Goal: Entertainment & Leisure: Consume media (video, audio)

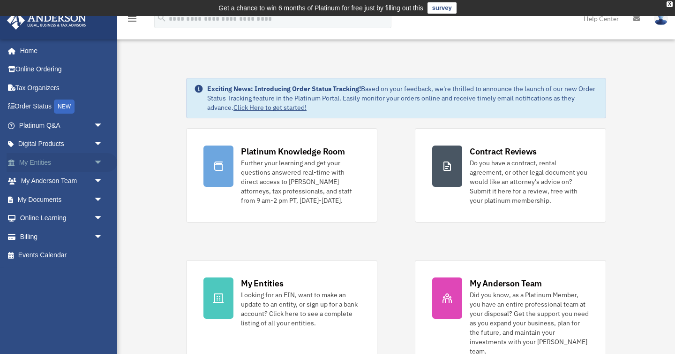
click at [63, 168] on link "My Entities arrow_drop_down" at bounding box center [62, 162] width 111 height 19
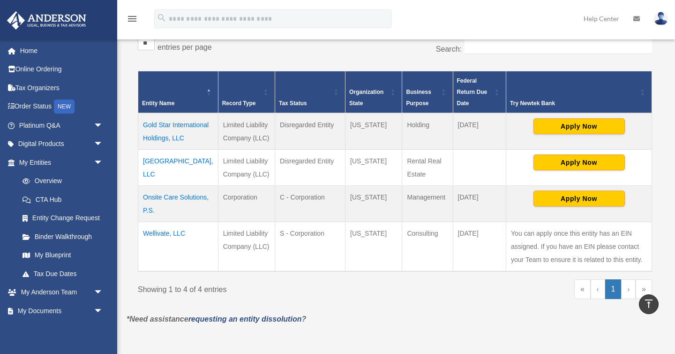
scroll to position [180, 0]
click at [169, 243] on td "Wellivate, LLC" at bounding box center [178, 246] width 80 height 50
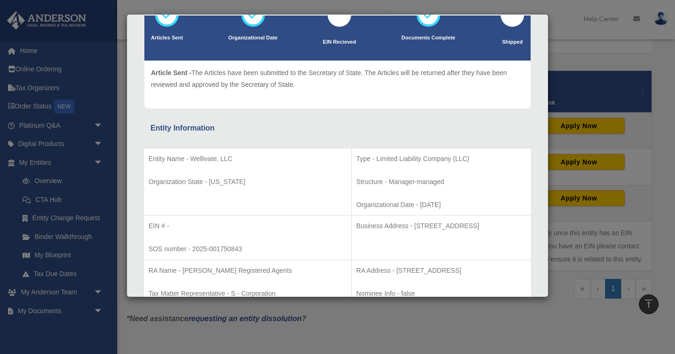
scroll to position [86, 0]
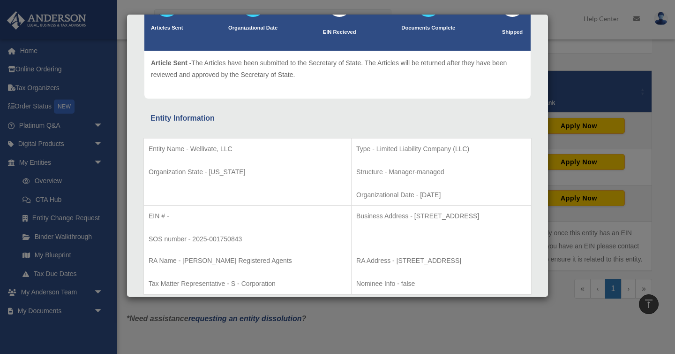
click at [390, 302] on div "Details × Articles Sent Organizational Date" at bounding box center [337, 177] width 675 height 354
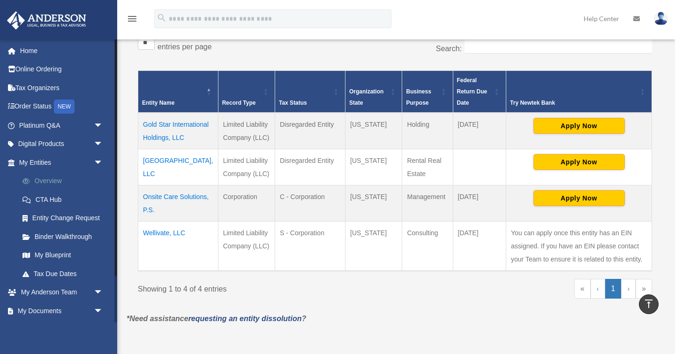
scroll to position [0, 0]
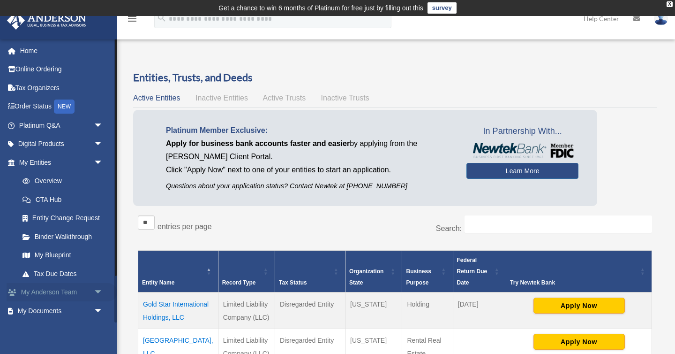
click at [63, 296] on link "My Anderson Team arrow_drop_down" at bounding box center [62, 292] width 111 height 19
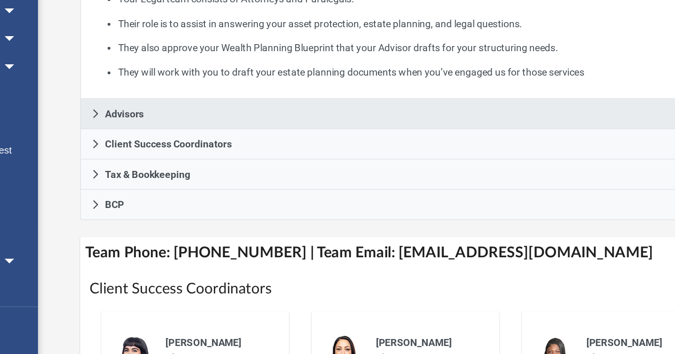
scroll to position [163, 0]
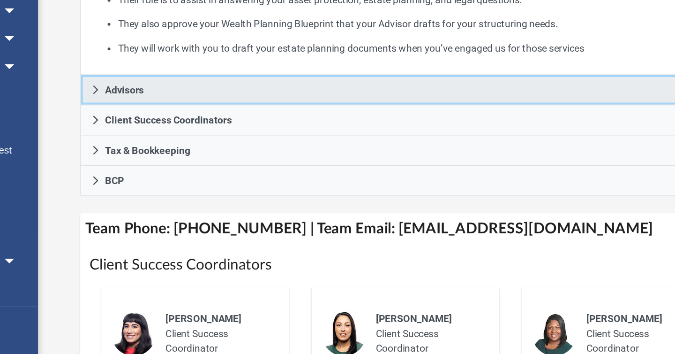
click at [208, 188] on link "Advisors" at bounding box center [396, 178] width 502 height 20
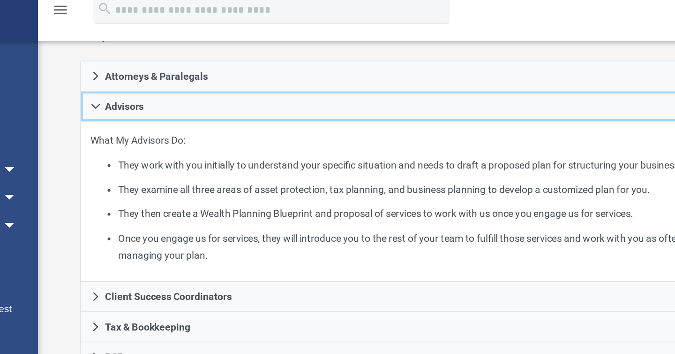
scroll to position [162, 0]
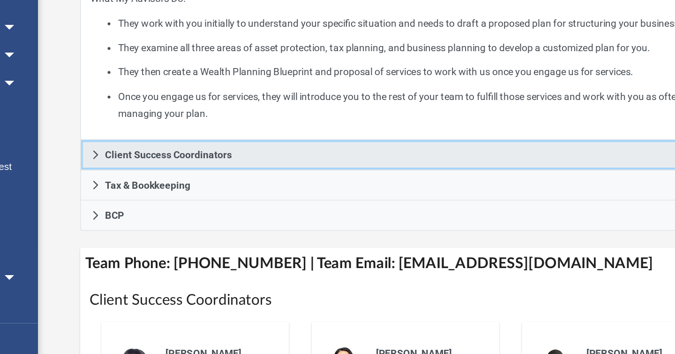
click at [209, 220] on link "Client Success Coordinators" at bounding box center [396, 210] width 502 height 20
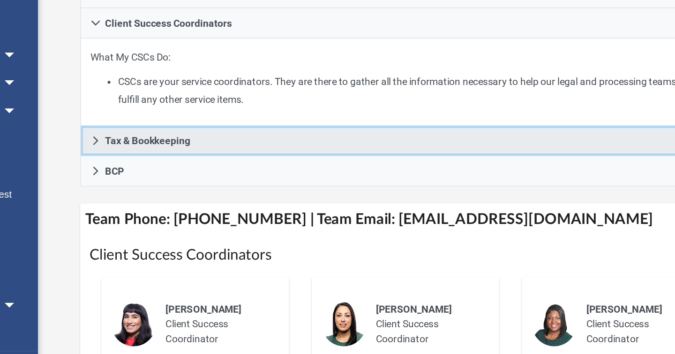
click at [217, 185] on span "Tax & Bookkeeping" at bounding box center [190, 182] width 57 height 7
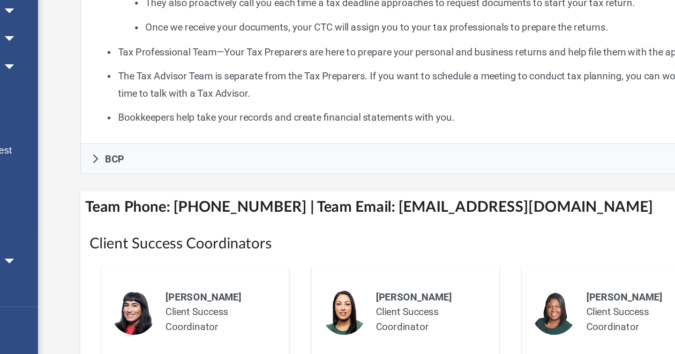
scroll to position [271, 0]
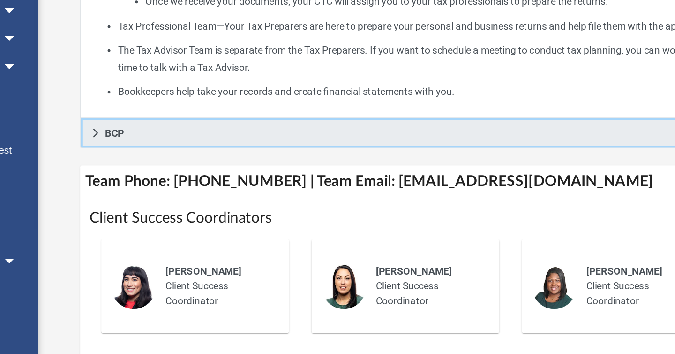
click at [181, 217] on link "BCP" at bounding box center [396, 206] width 502 height 20
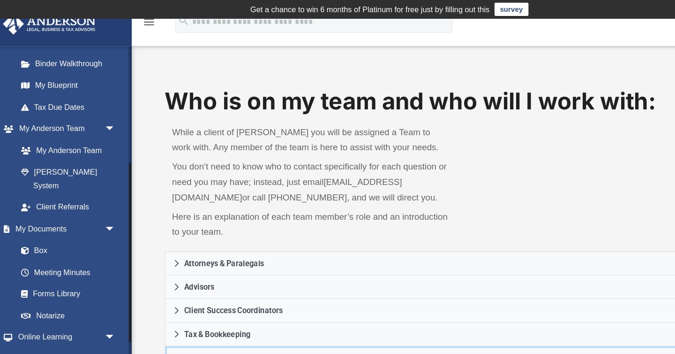
scroll to position [226, 0]
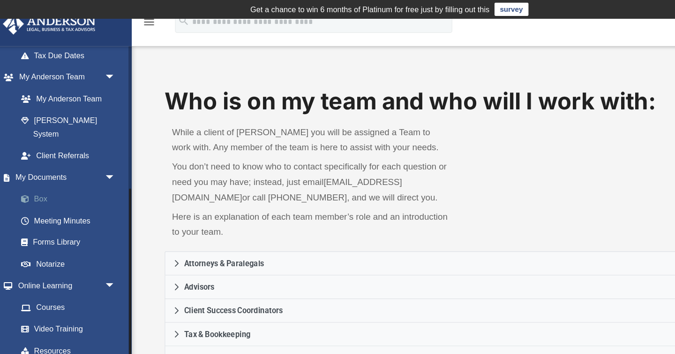
click at [36, 161] on link "Box" at bounding box center [65, 170] width 104 height 19
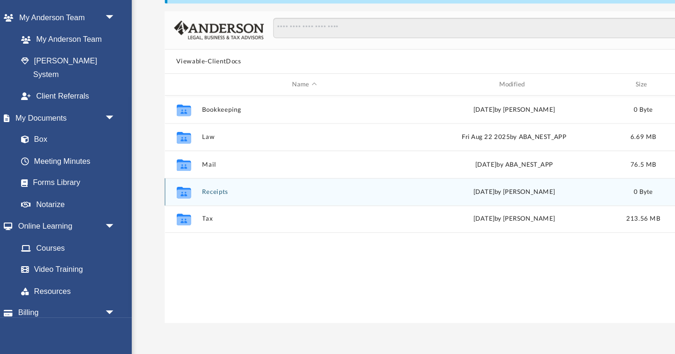
scroll to position [50, 0]
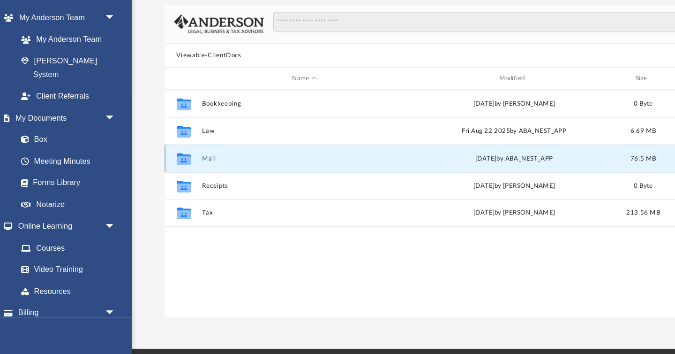
click at [183, 186] on button "Mail" at bounding box center [264, 186] width 175 height 6
click at [135, 214] on div "Difficulty viewing your box folder? You can also access your account directly o…" at bounding box center [396, 173] width 558 height 300
click at [135, 208] on div "Difficulty viewing your box folder? You can also access your account directly o…" at bounding box center [396, 173] width 558 height 300
click at [130, 205] on div "Difficulty viewing your box folder? You can also access your account directly o…" at bounding box center [396, 173] width 558 height 300
click at [184, 185] on button "Mail" at bounding box center [264, 186] width 175 height 6
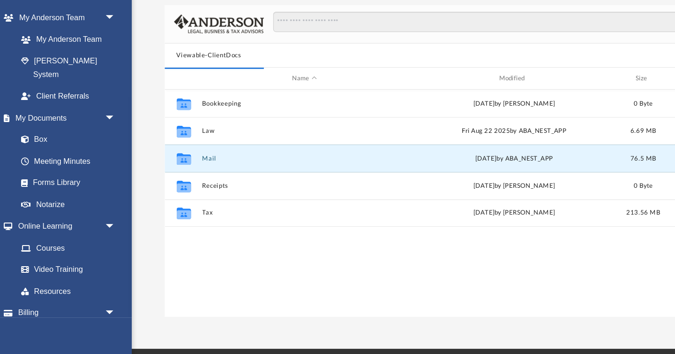
click at [130, 217] on div "Difficulty viewing your box folder? You can also access your account directly o…" at bounding box center [396, 173] width 558 height 300
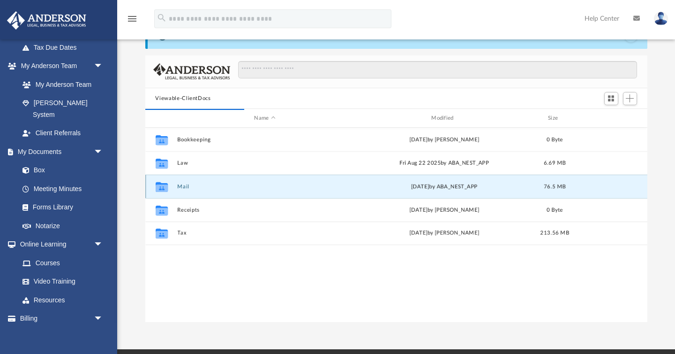
click at [182, 186] on button "Mail" at bounding box center [264, 186] width 175 height 6
click at [134, 234] on div "Difficulty viewing your box folder? You can also access your account directly o…" at bounding box center [396, 173] width 558 height 300
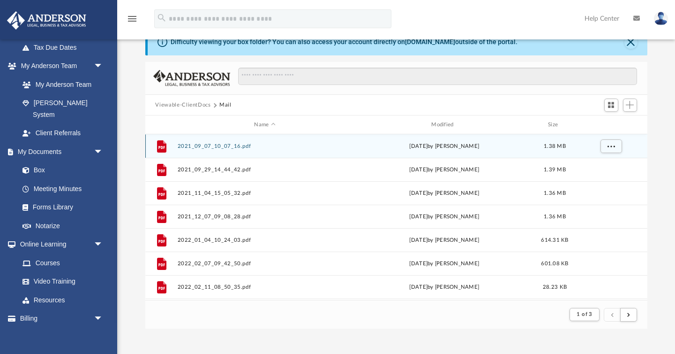
scroll to position [67, 0]
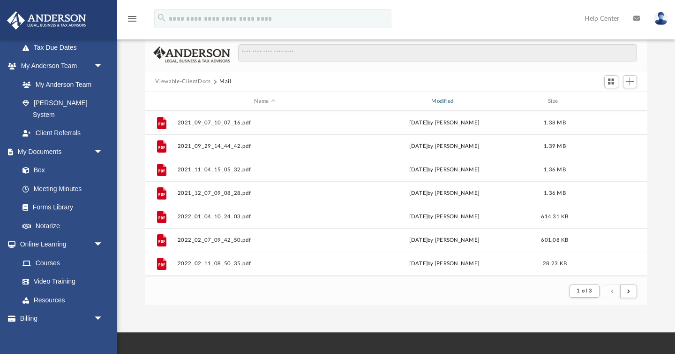
click at [445, 100] on div "Modified" at bounding box center [443, 101] width 175 height 8
click at [127, 186] on div "Difficulty viewing your box folder? You can also access your account directly o…" at bounding box center [396, 156] width 558 height 300
click at [126, 208] on div "Difficulty viewing your box folder? You can also access your account directly o…" at bounding box center [396, 156] width 558 height 300
click at [452, 101] on div "Modified" at bounding box center [443, 101] width 175 height 8
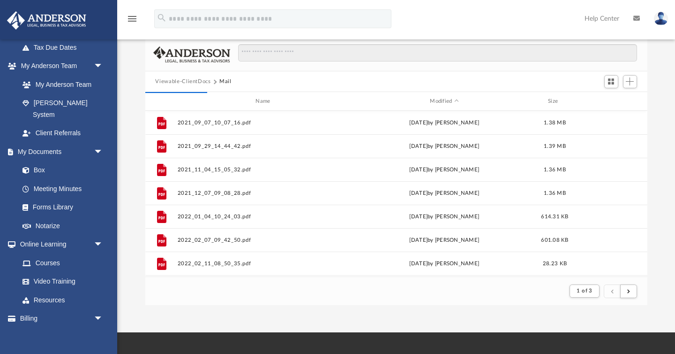
click at [132, 206] on div "Difficulty viewing your box folder? You can also access your account directly o…" at bounding box center [396, 156] width 558 height 300
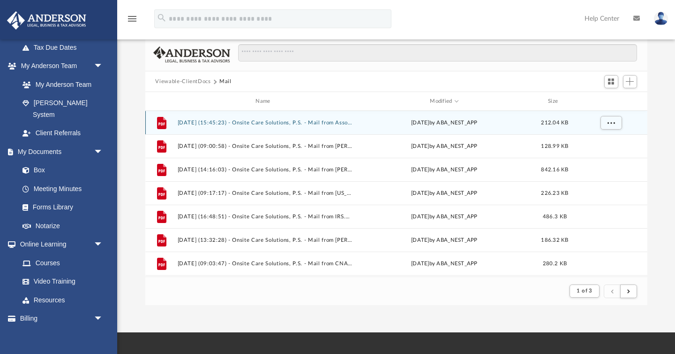
click at [315, 120] on button "[DATE] (15:45:23) - Onsite Care Solutions, P.S. - Mail from Association of [US_…" at bounding box center [264, 123] width 175 height 6
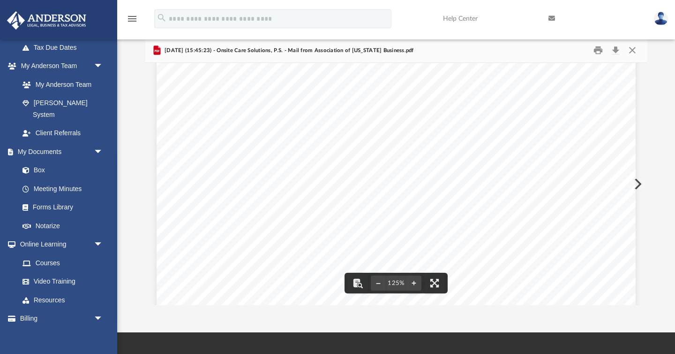
scroll to position [236, 0]
click at [638, 181] on button "Preview" at bounding box center [637, 184] width 21 height 26
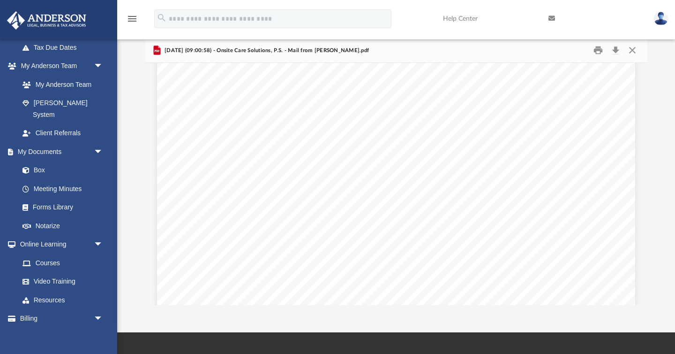
scroll to position [346, 0]
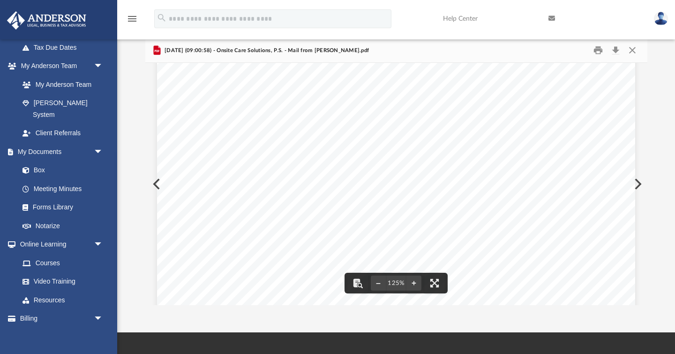
click at [639, 180] on button "Preview" at bounding box center [637, 184] width 21 height 26
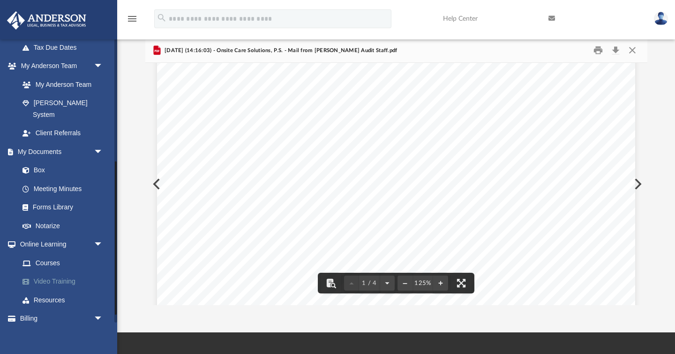
click at [62, 272] on link "Video Training" at bounding box center [65, 281] width 104 height 19
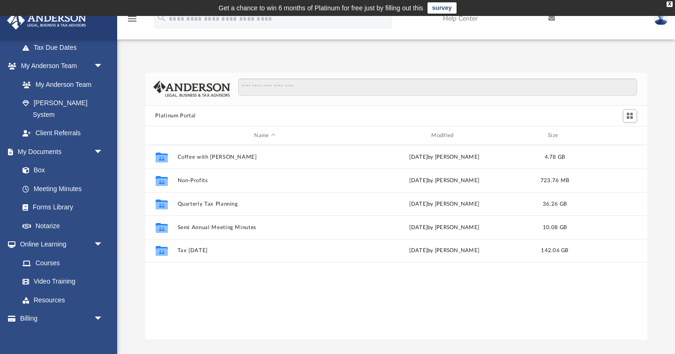
click at [129, 255] on div "Platinum Portal Name Modified Size Collaborated Folder Coffee with [PERSON_NAME…" at bounding box center [396, 206] width 558 height 267
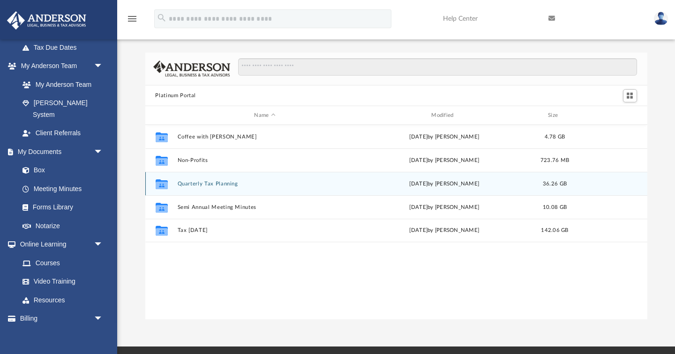
scroll to position [30, 0]
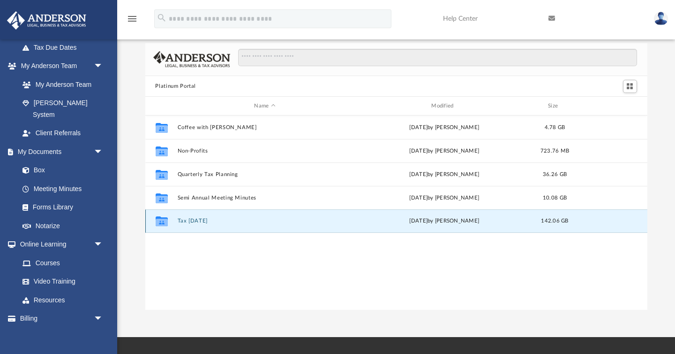
click at [189, 221] on button "Tax [DATE]" at bounding box center [264, 221] width 175 height 6
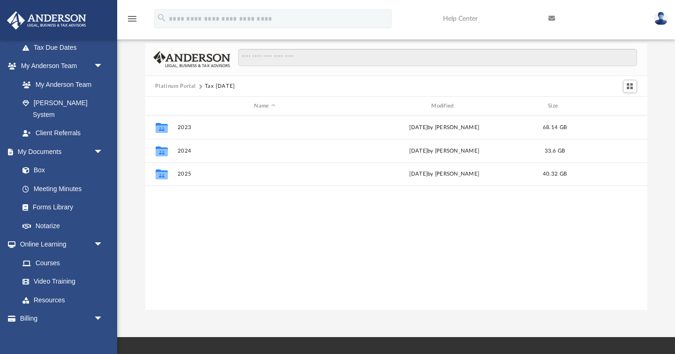
click at [141, 271] on div "Platinum Portal Tax [DATE] Name Modified Size Collaborated Folder 2023 [DATE] b…" at bounding box center [396, 176] width 558 height 267
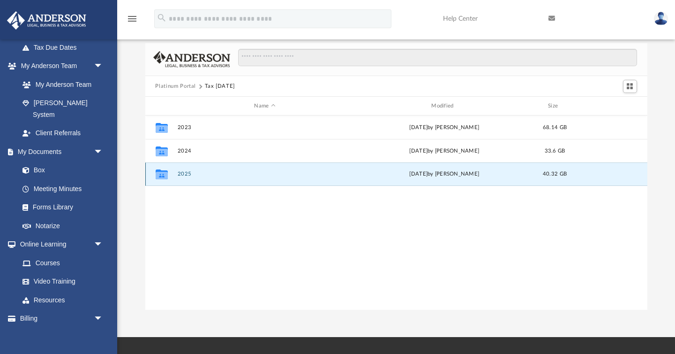
click at [184, 176] on button "2025" at bounding box center [264, 174] width 175 height 6
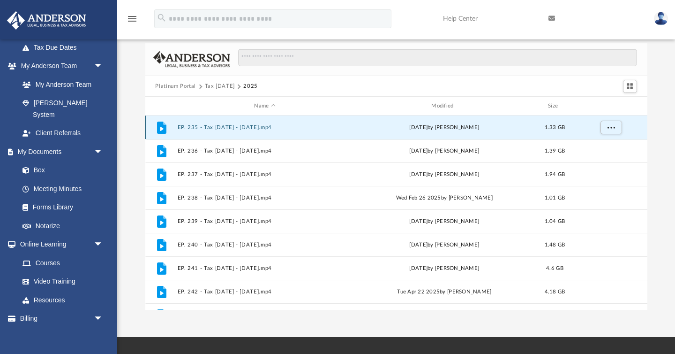
click at [276, 126] on button "EP. 235 - Tax [DATE] - [DATE].mp4" at bounding box center [264, 127] width 175 height 6
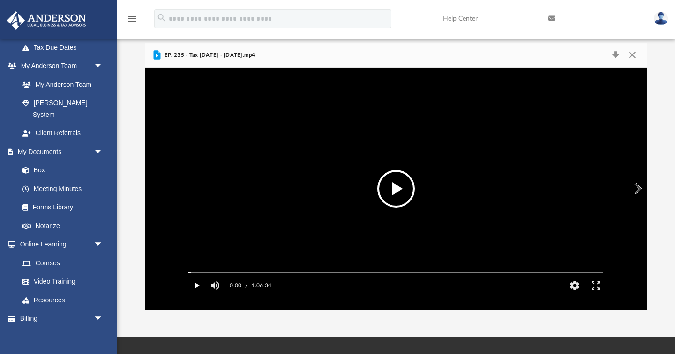
click at [197, 294] on button "Play" at bounding box center [196, 285] width 21 height 19
click at [576, 294] on button "HD" at bounding box center [575, 285] width 21 height 19
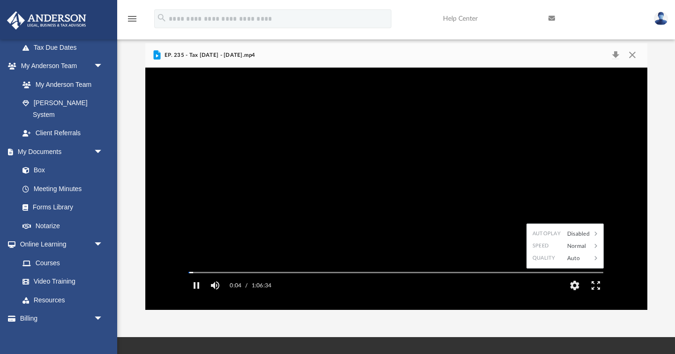
click at [524, 296] on div "0:04 / 1:06:34 CC HD" at bounding box center [396, 282] width 430 height 28
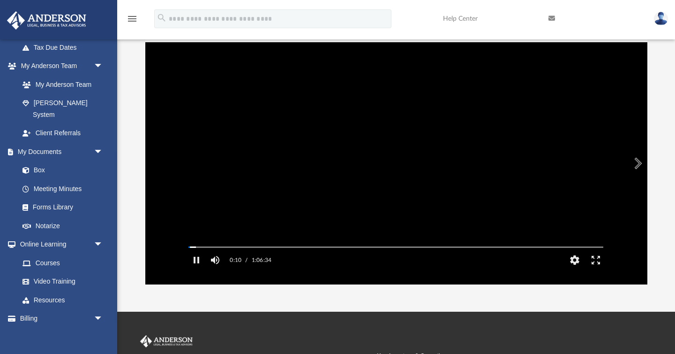
scroll to position [87, 0]
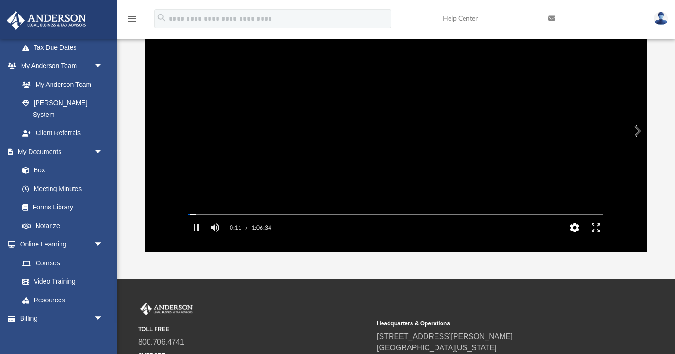
click at [577, 237] on button "HD" at bounding box center [575, 227] width 21 height 19
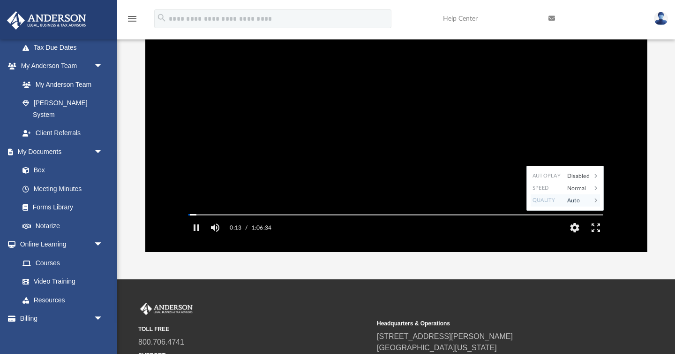
click at [579, 206] on div "Auto" at bounding box center [577, 200] width 29 height 12
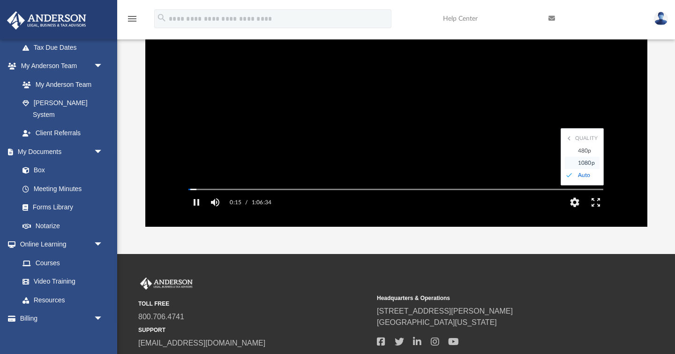
scroll to position [116, 0]
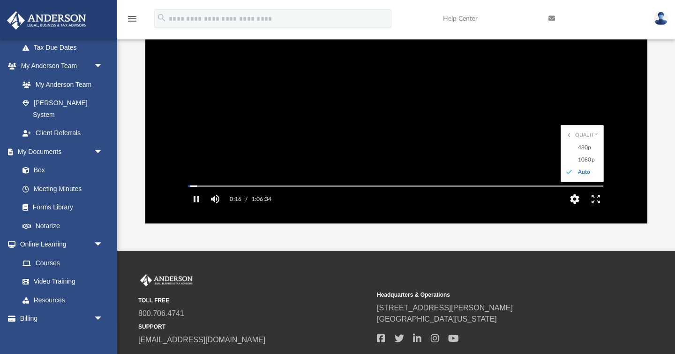
click at [571, 208] on button "HD" at bounding box center [575, 198] width 21 height 19
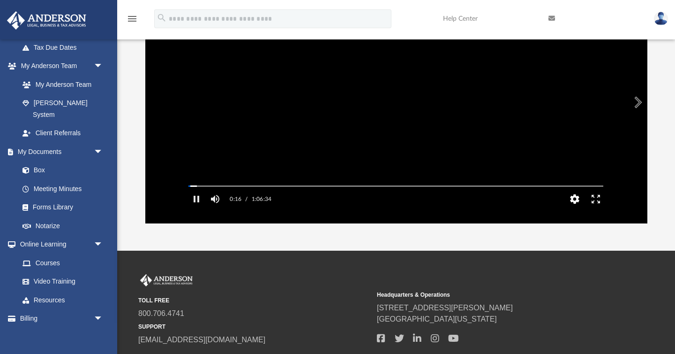
click at [571, 208] on button "HD" at bounding box center [575, 198] width 21 height 19
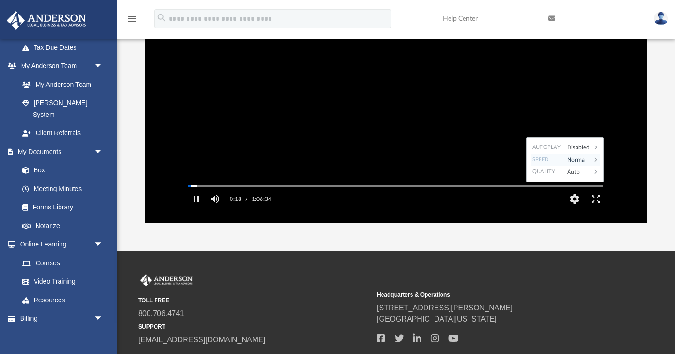
click at [574, 166] on div "Normal" at bounding box center [577, 159] width 29 height 12
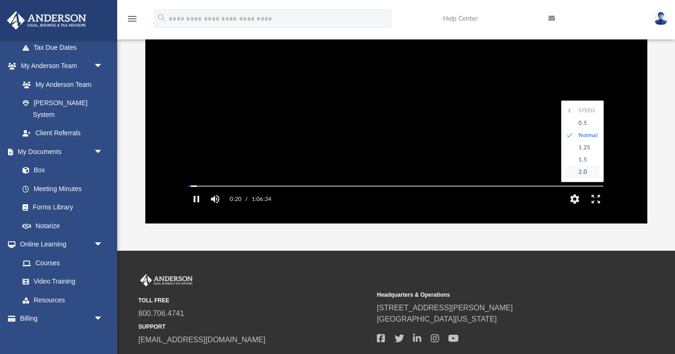
click at [583, 178] on div "2.0" at bounding box center [587, 172] width 26 height 12
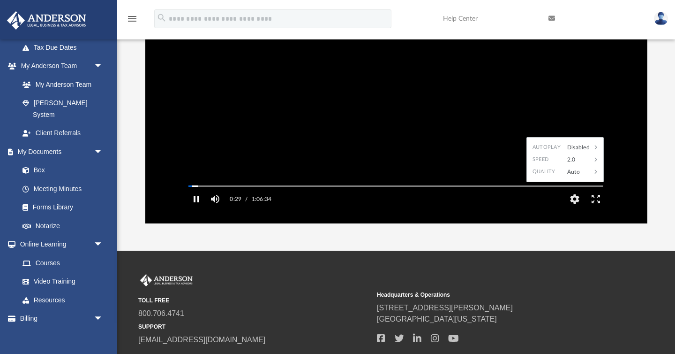
click at [193, 208] on button "Pause" at bounding box center [196, 198] width 21 height 19
